Goal: Task Accomplishment & Management: Complete application form

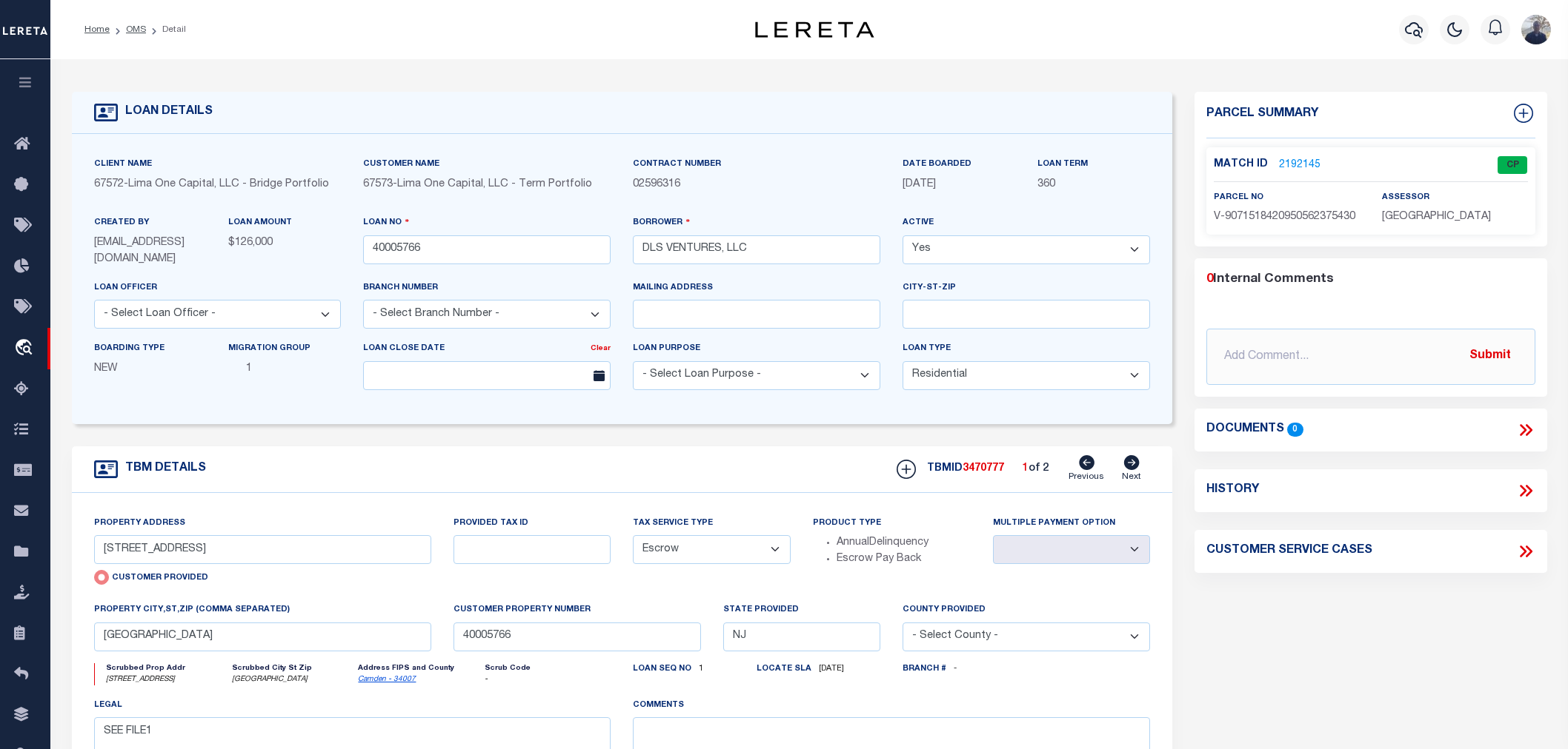
select select "10"
select select "Escrow"
click at [1214, 8] on div "Profile Sign out" at bounding box center [1247, 29] width 619 height 52
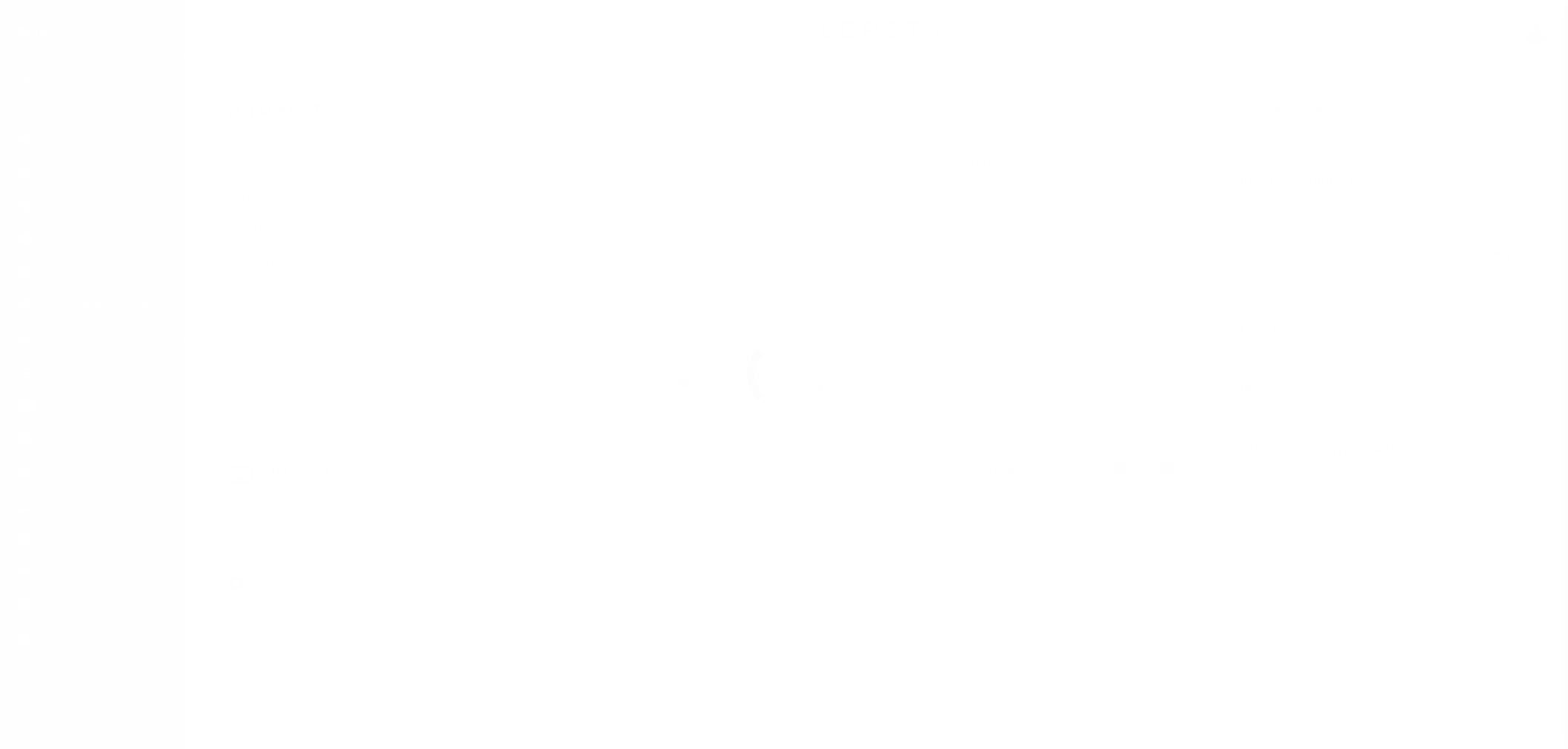
select select "10"
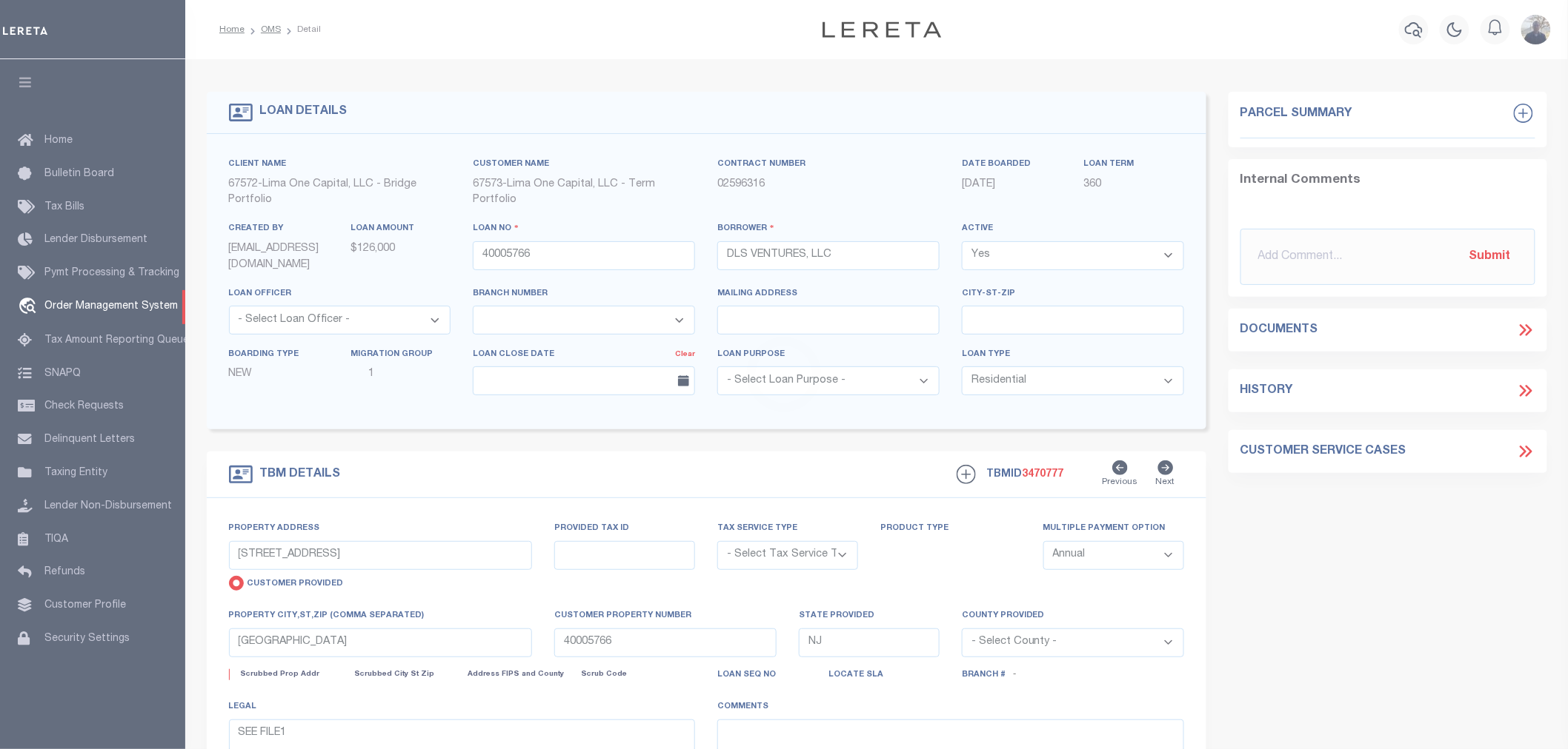
select select "Escrow"
select select
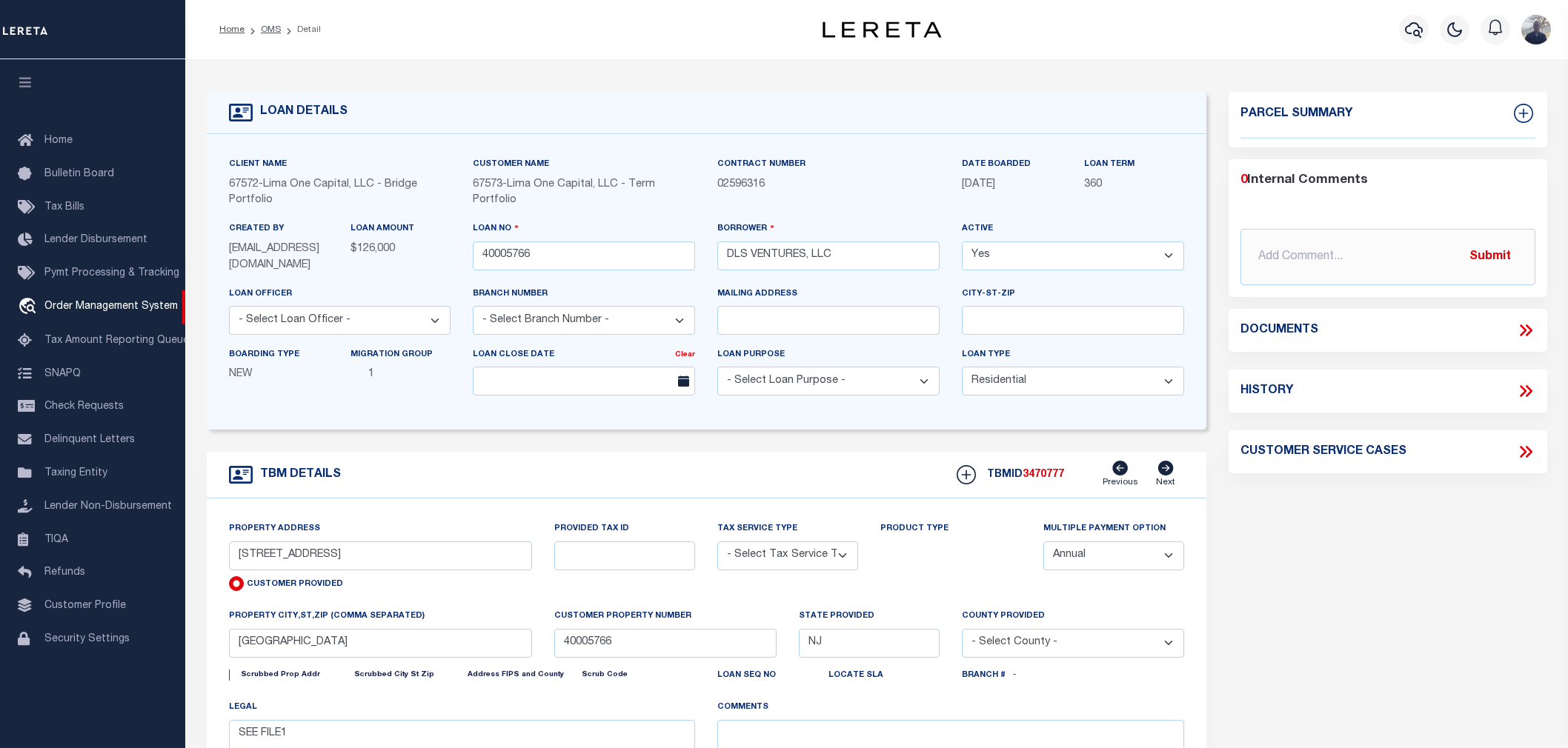
select select "10"
select select "Escrow"
select select
